Goal: Transaction & Acquisition: Purchase product/service

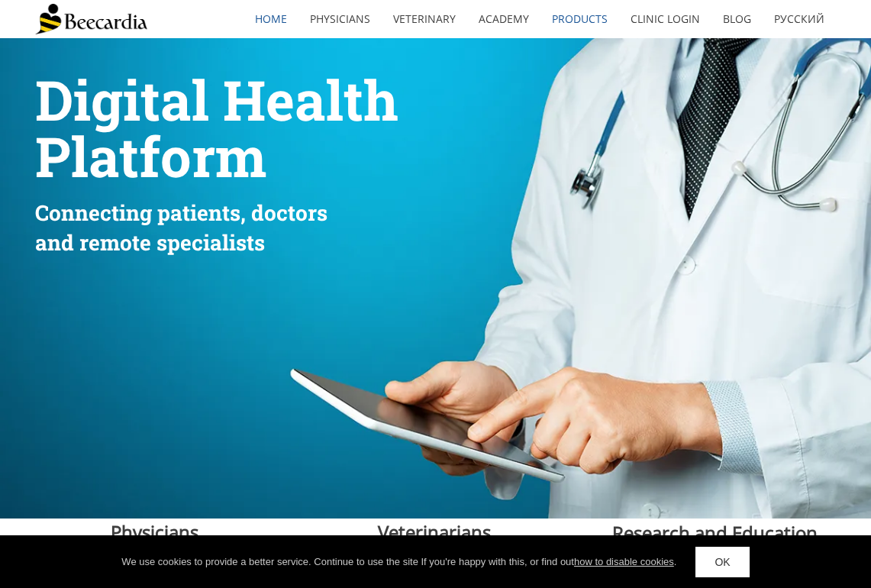
click at [583, 16] on link "Products" at bounding box center [579, 19] width 79 height 35
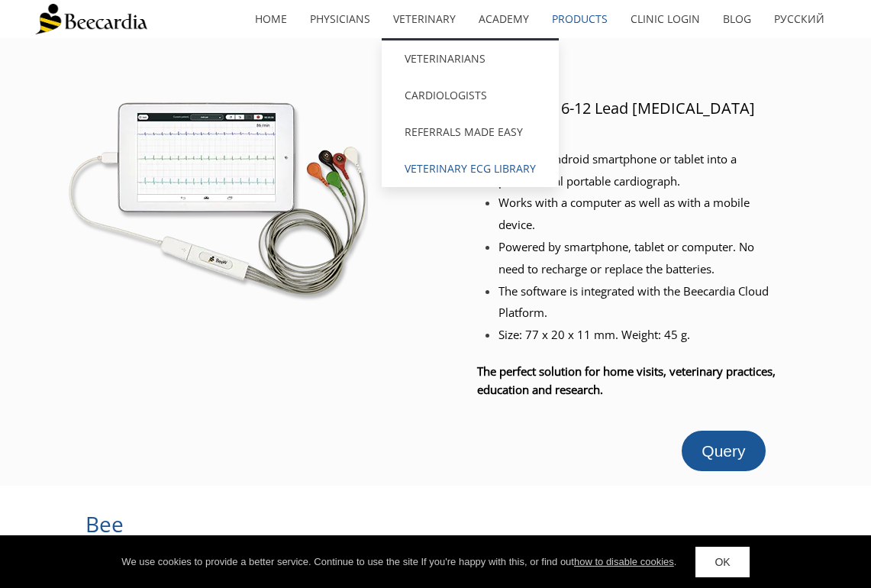
click at [451, 173] on link "Veterinary ECG Library" at bounding box center [470, 168] width 177 height 37
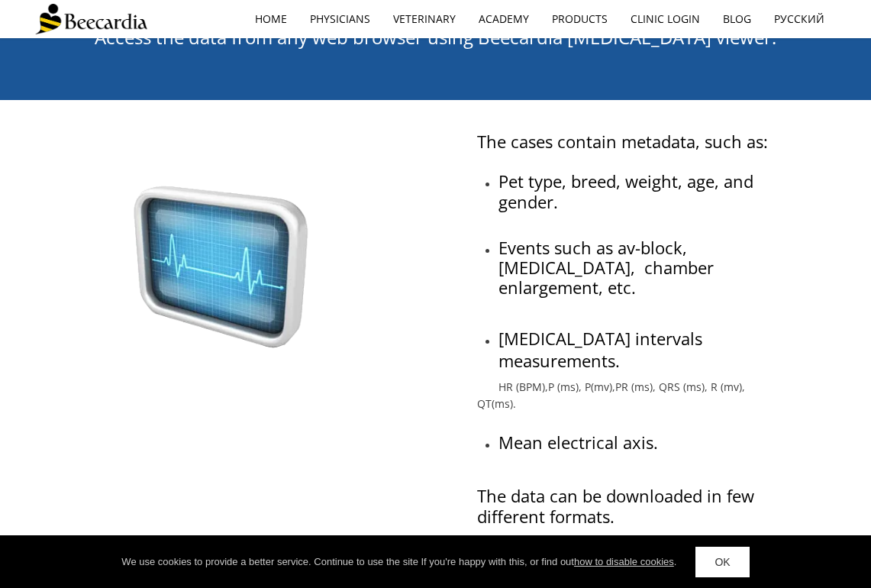
scroll to position [395, 0]
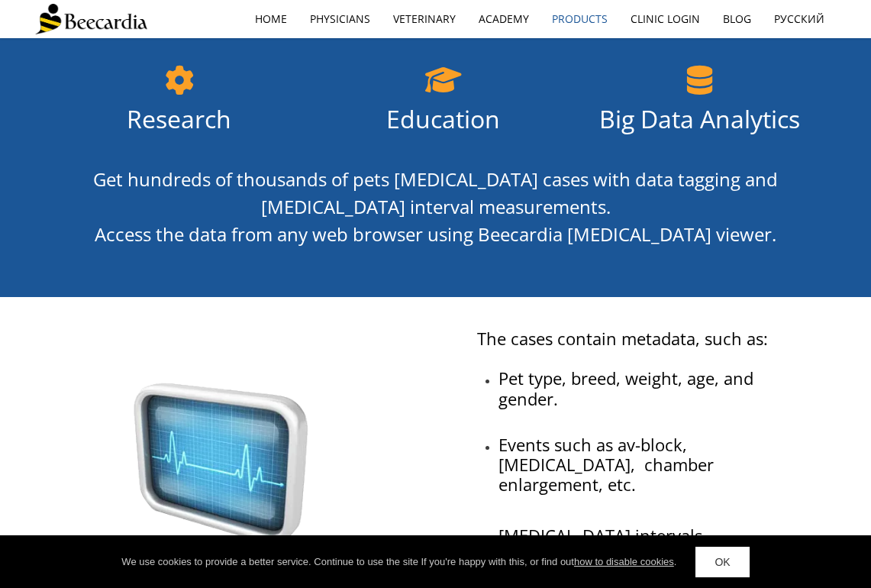
click at [579, 15] on link "Products" at bounding box center [579, 19] width 79 height 35
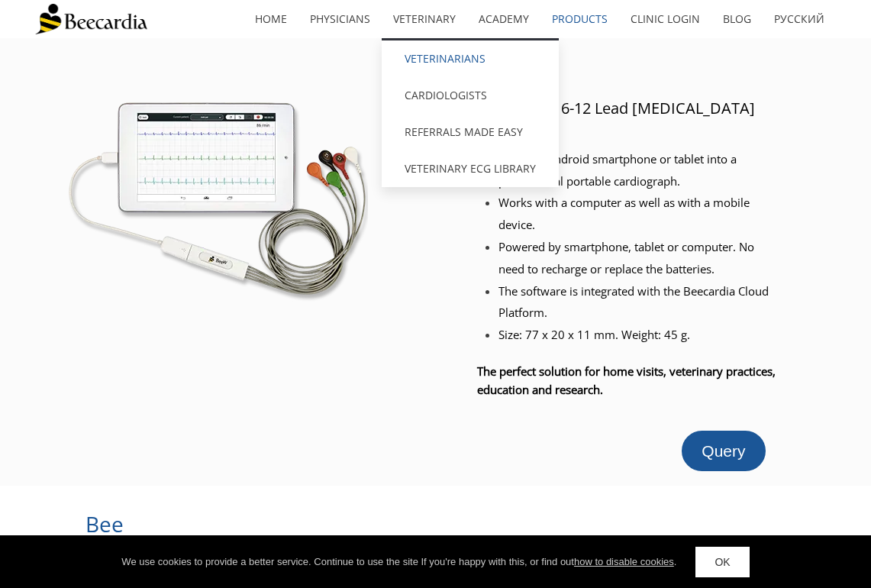
click at [437, 57] on link "Veterinarians" at bounding box center [470, 58] width 177 height 37
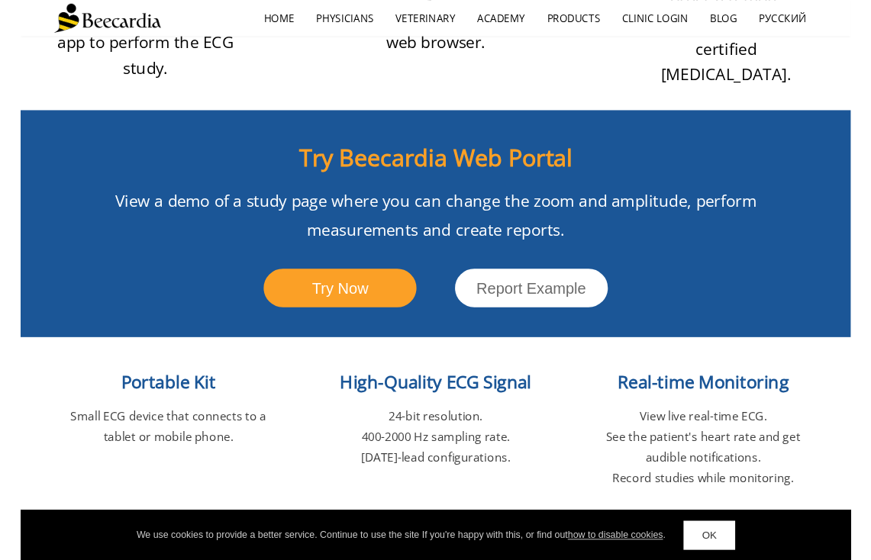
scroll to position [1526, 0]
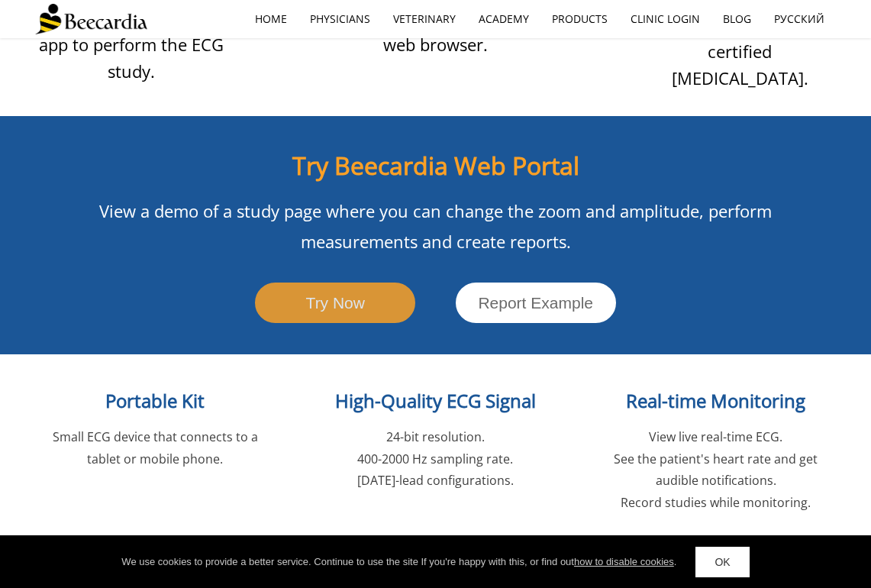
click at [352, 294] on span "Try Now" at bounding box center [335, 303] width 59 height 18
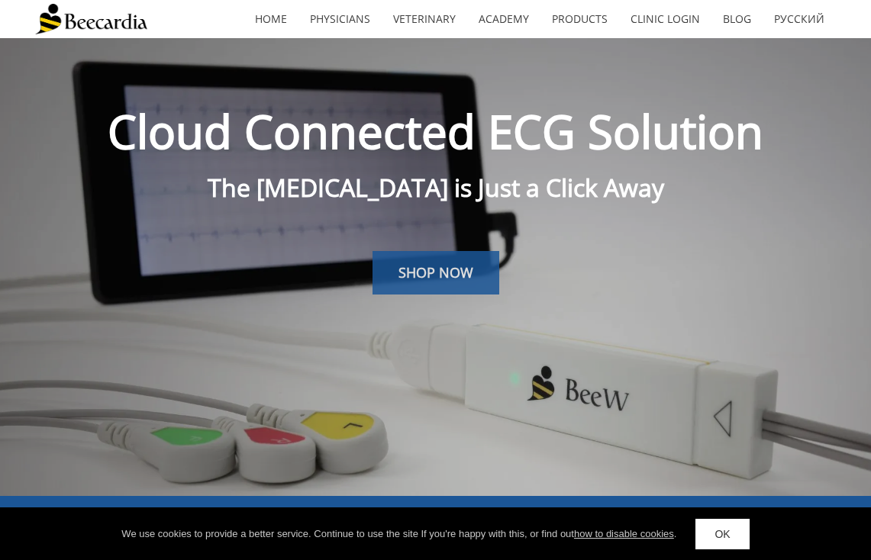
click at [456, 278] on span "SHOP NOW" at bounding box center [435, 272] width 75 height 18
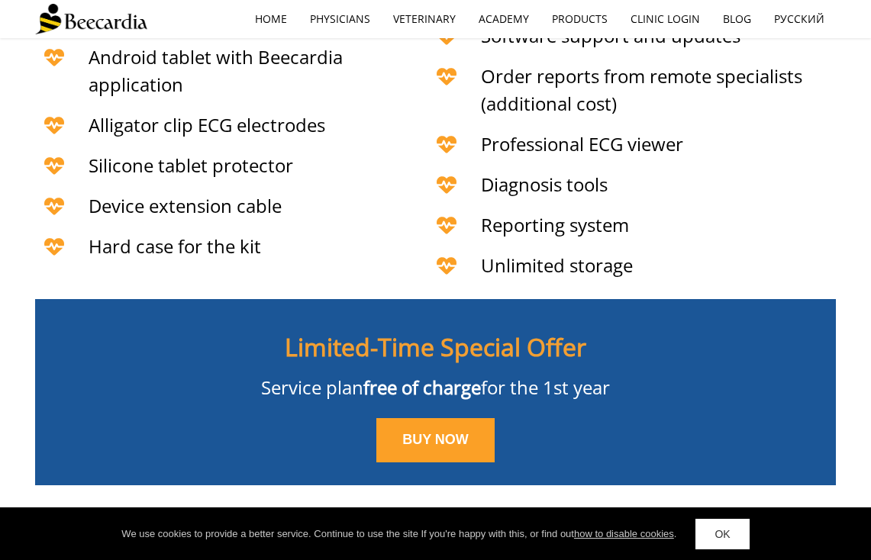
scroll to position [3481, 0]
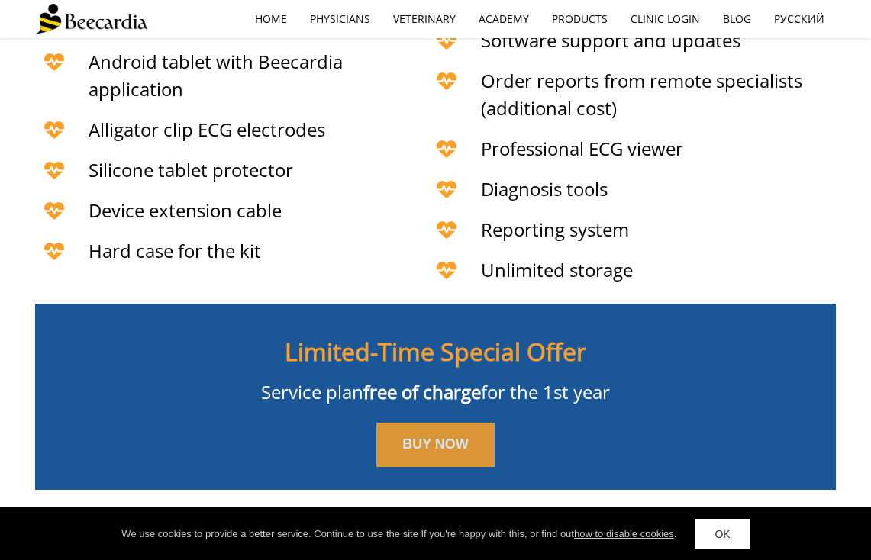
click at [447, 437] on span "BUY NOW" at bounding box center [435, 444] width 66 height 15
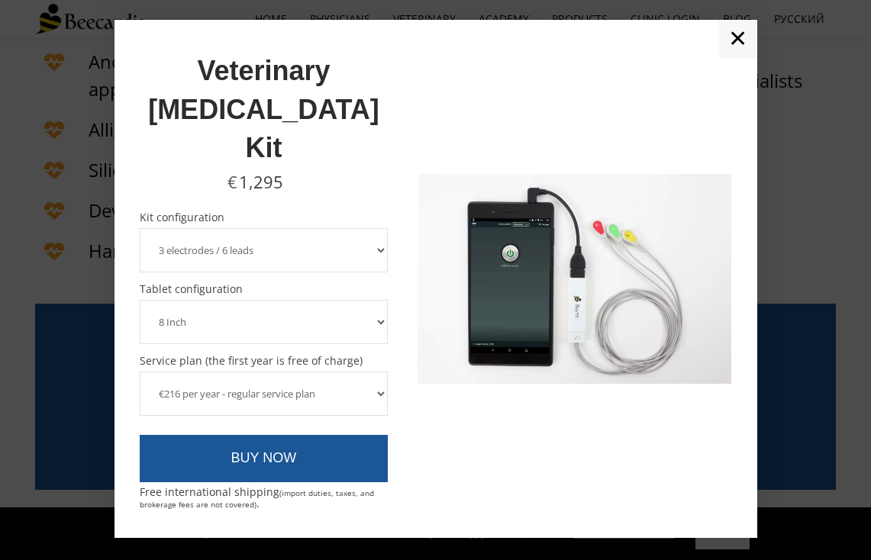
select select "€120 per year - plan without the device insurance"
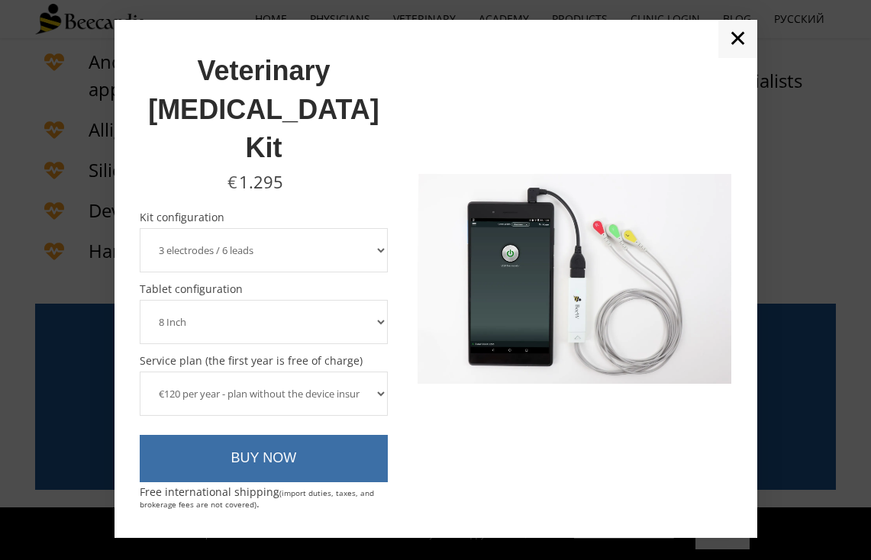
click at [273, 435] on link "BUY NOW" at bounding box center [264, 458] width 249 height 47
